Goal: Task Accomplishment & Management: Manage account settings

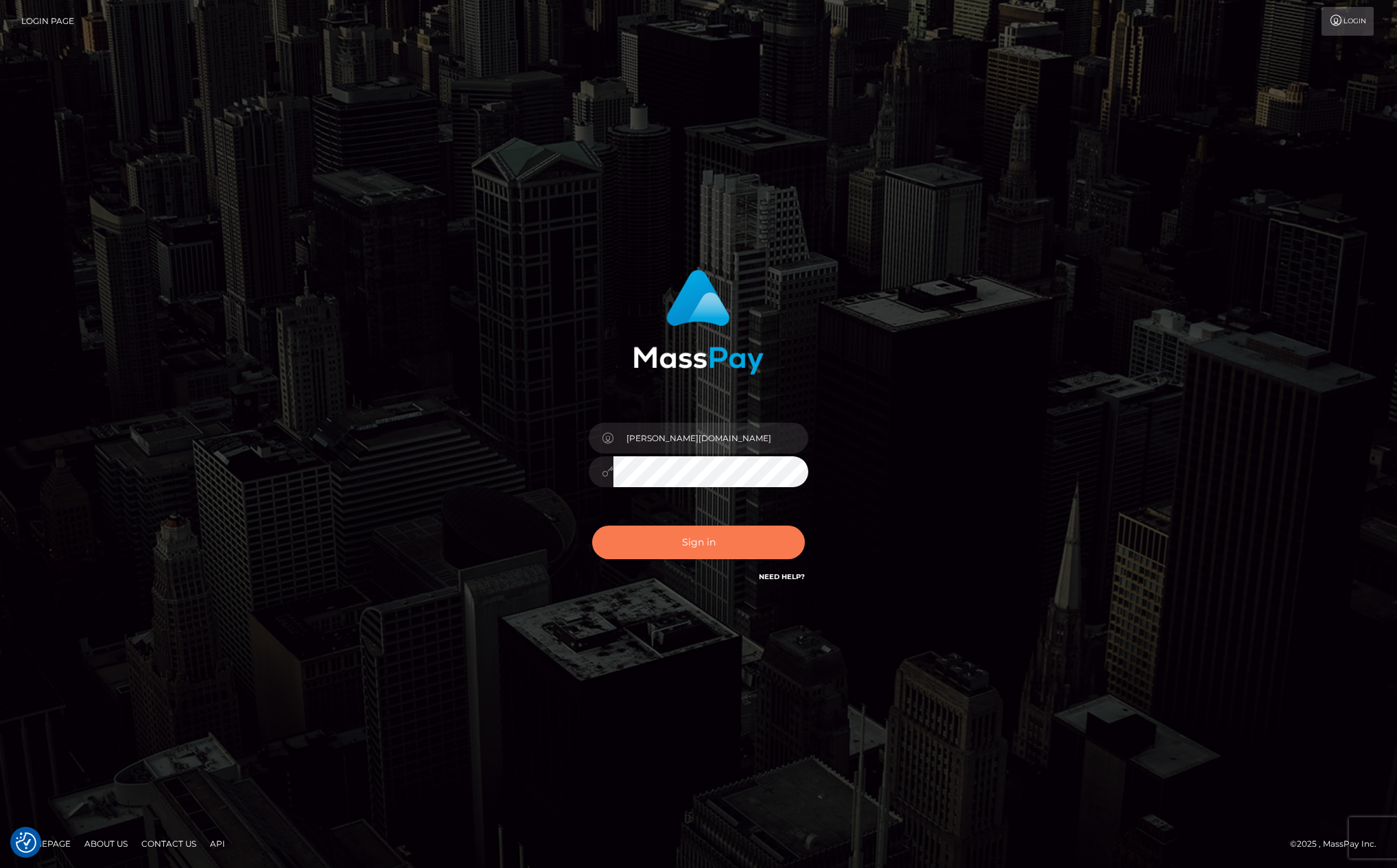
click at [705, 542] on button "Sign in" at bounding box center [698, 542] width 213 height 34
type input "[PERSON_NAME][DOMAIN_NAME]"
click at [719, 529] on button "Sign in" at bounding box center [698, 542] width 213 height 34
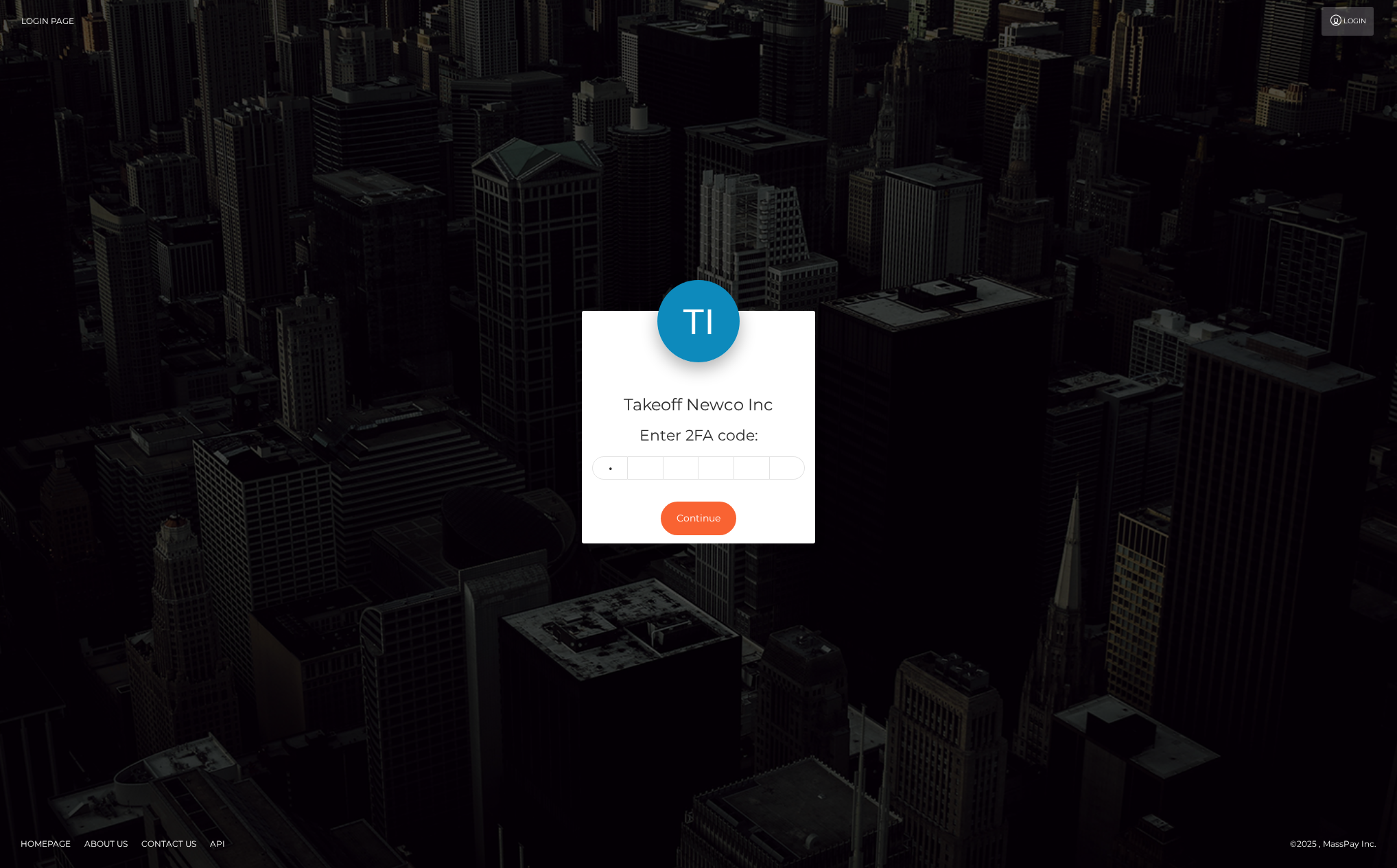
type input "6"
type input "1"
type input "8"
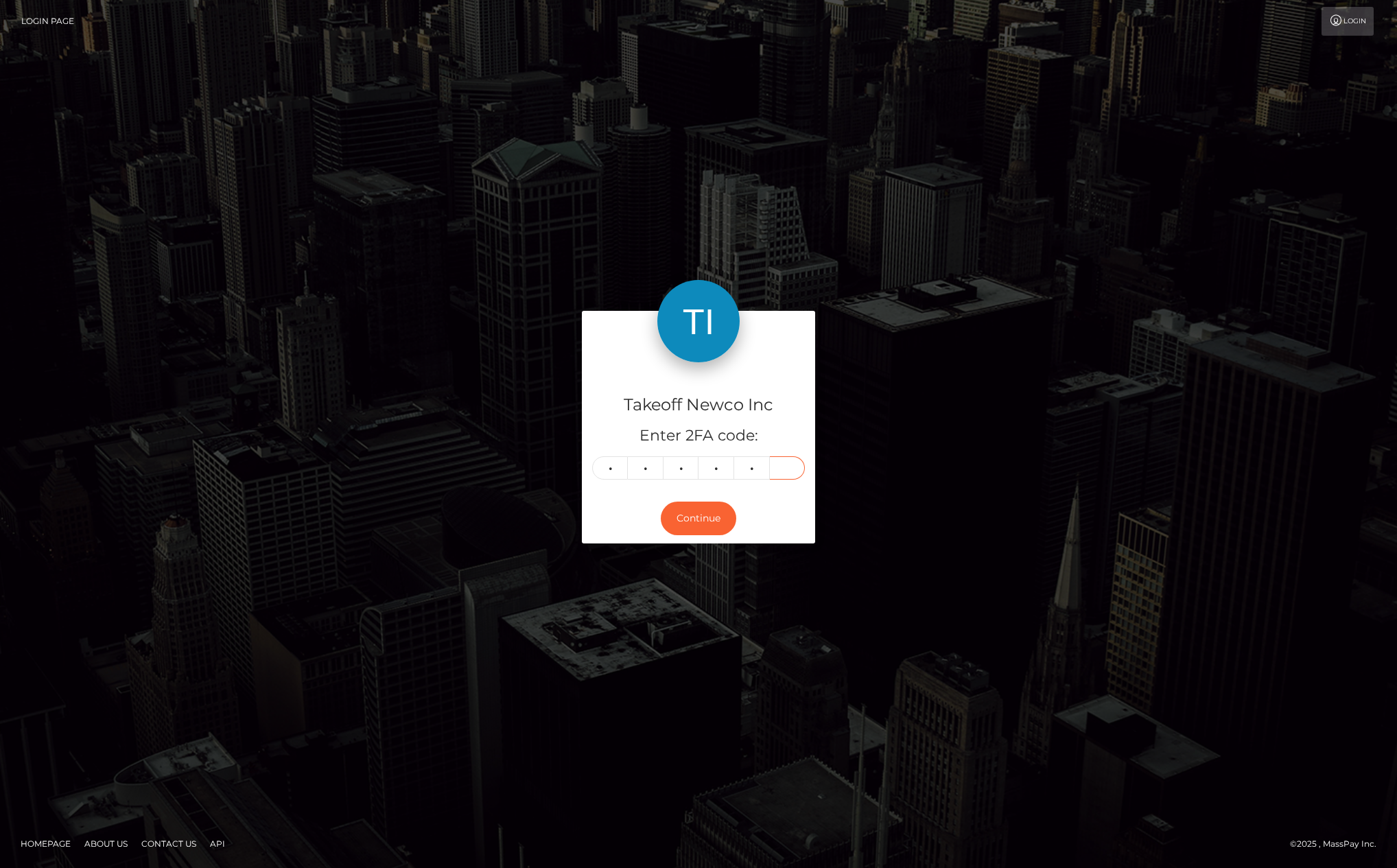
type input "0"
